Goal: Find specific page/section: Find specific page/section

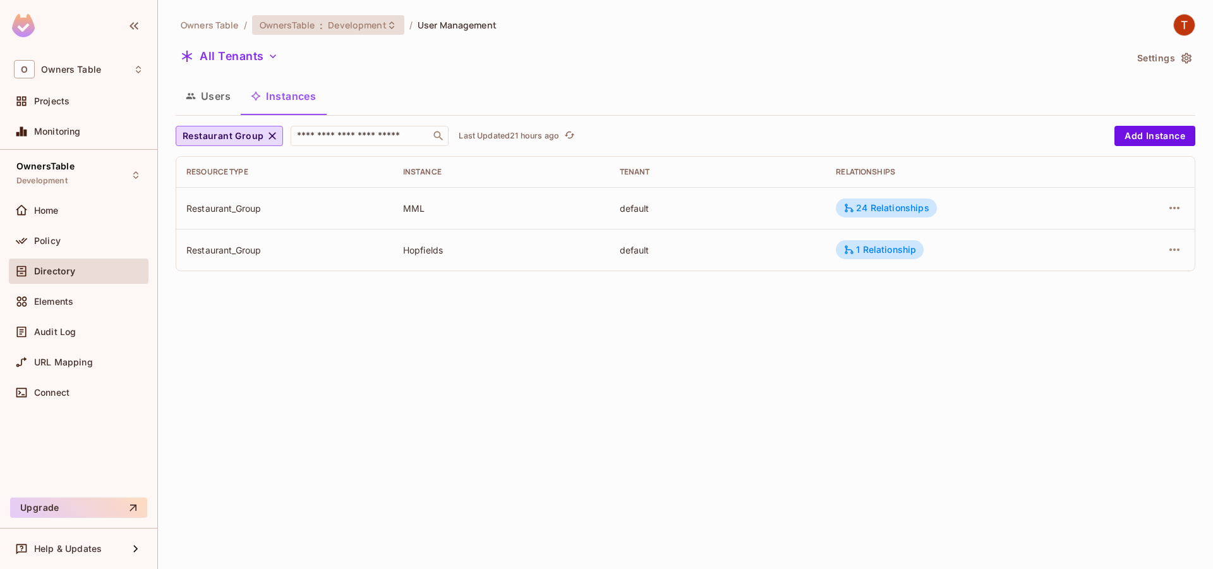
click at [354, 33] on div "OwnersTable : Development" at bounding box center [328, 25] width 152 height 20
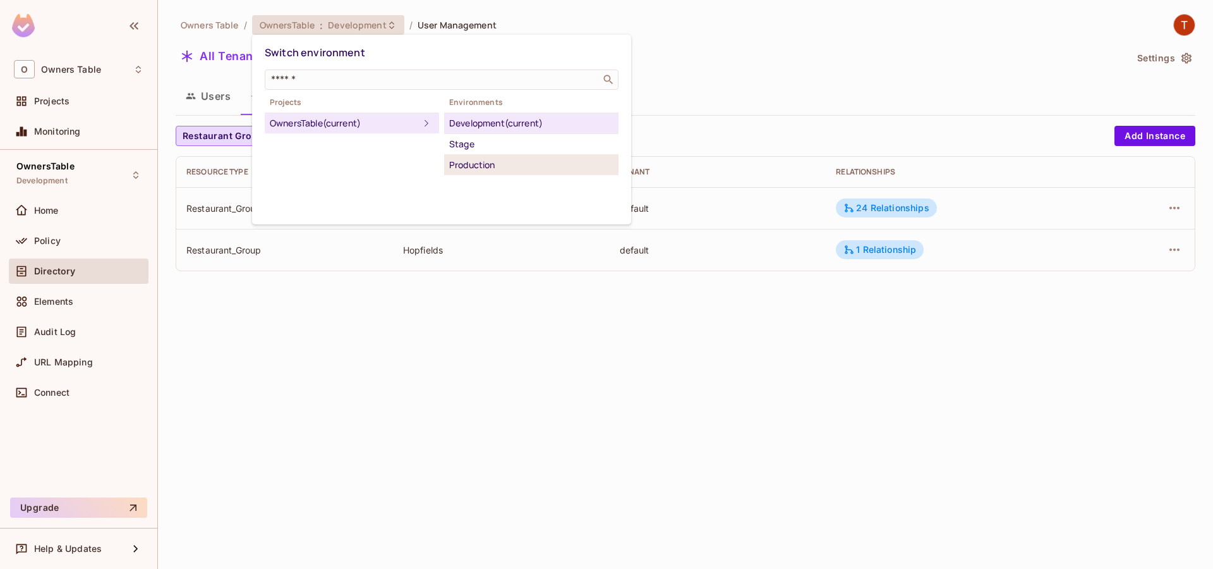
click at [488, 163] on div "Production" at bounding box center [531, 164] width 164 height 15
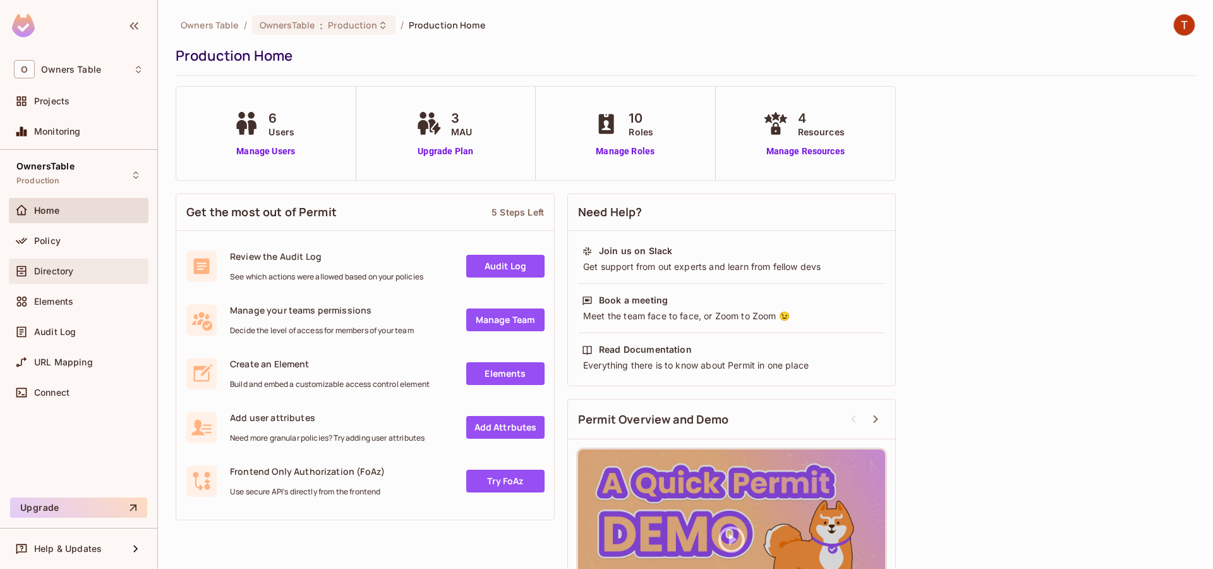
click at [52, 270] on span "Directory" at bounding box center [53, 271] width 39 height 10
